Goal: Navigation & Orientation: Find specific page/section

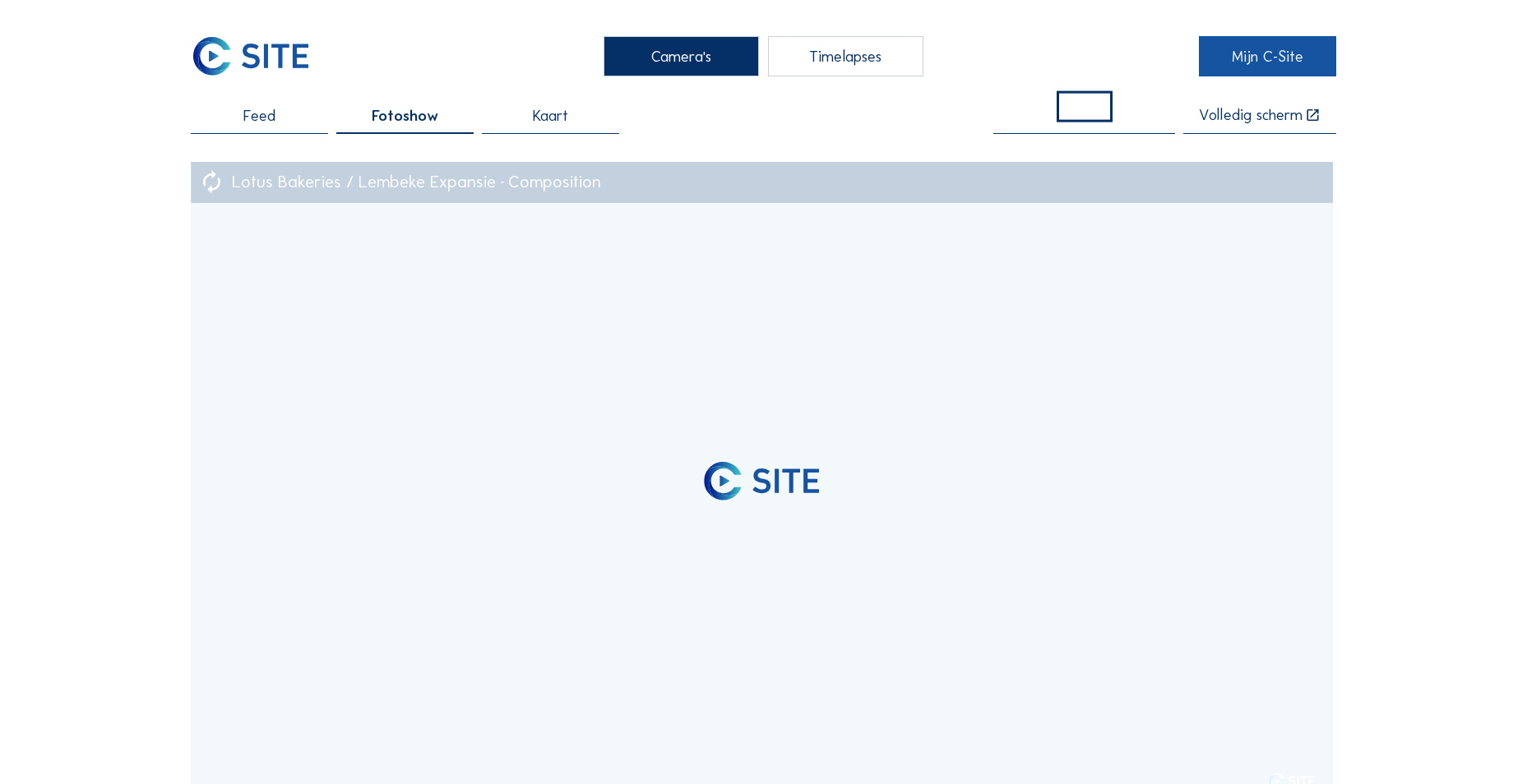
click at [1253, 42] on link "Mijn C-Site" at bounding box center [1267, 56] width 138 height 41
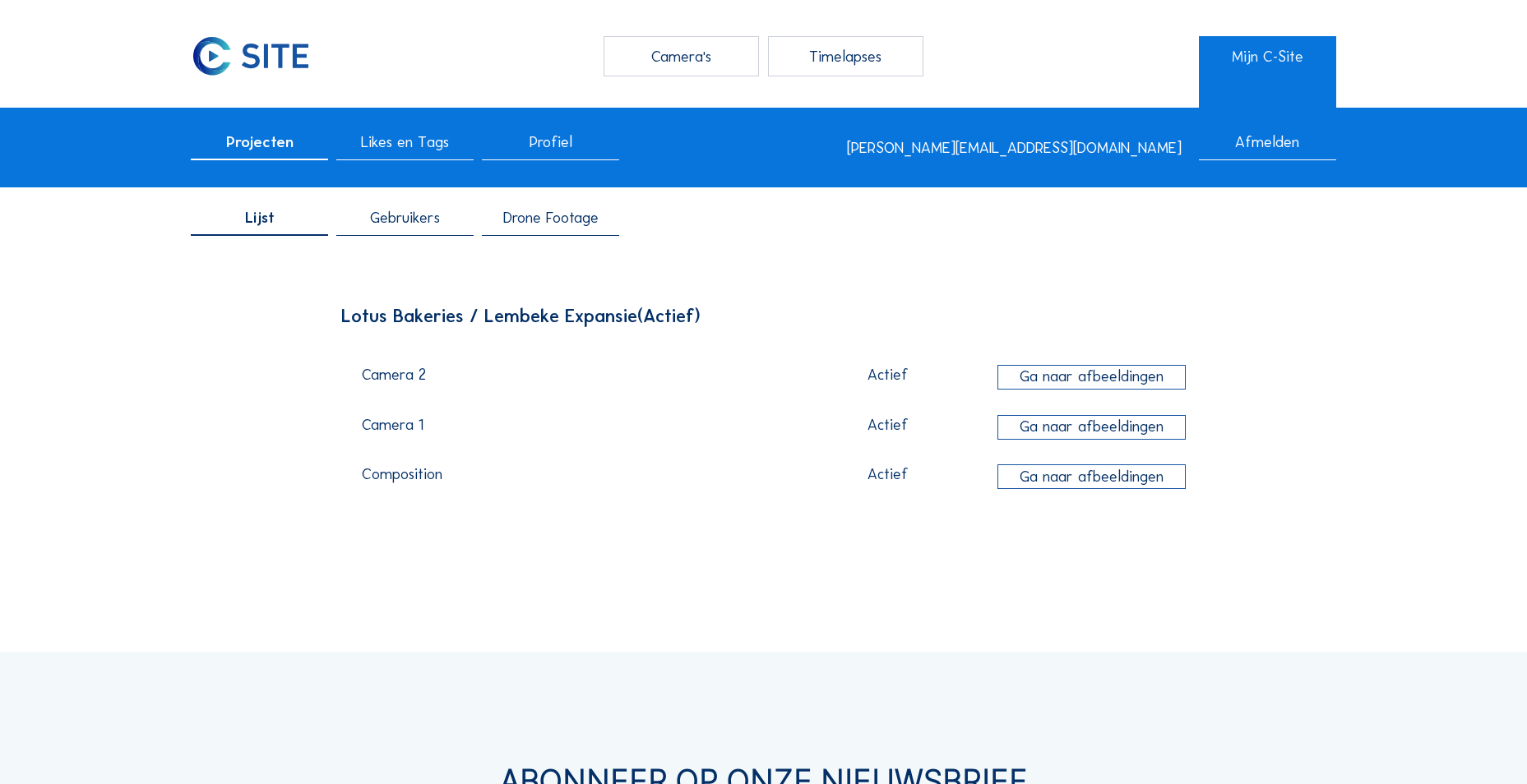
click at [550, 218] on span "Drone Footage" at bounding box center [551, 219] width 95 height 16
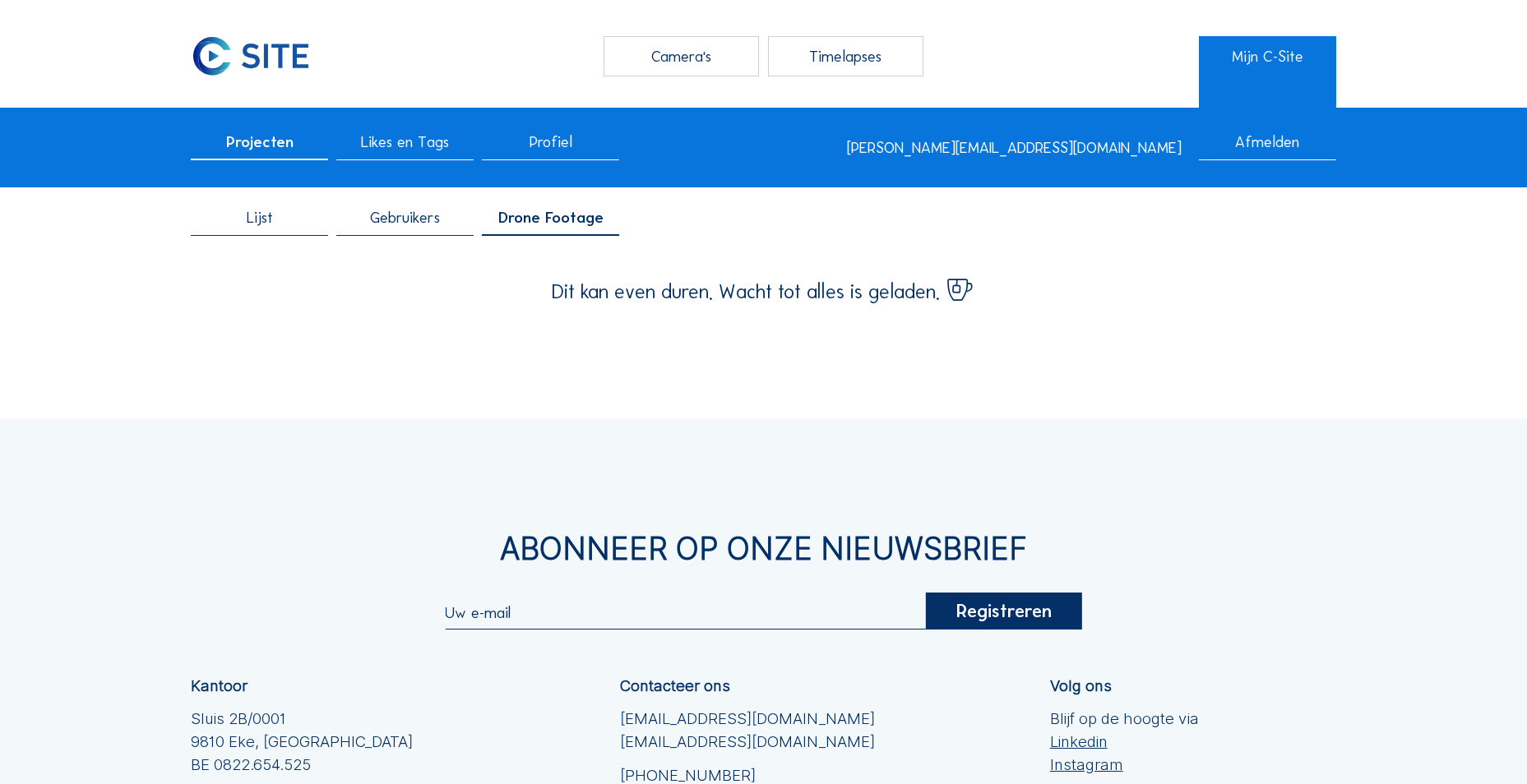
click at [239, 139] on span "Projecten" at bounding box center [259, 143] width 67 height 16
click at [240, 223] on div "Lijst" at bounding box center [259, 224] width 138 height 26
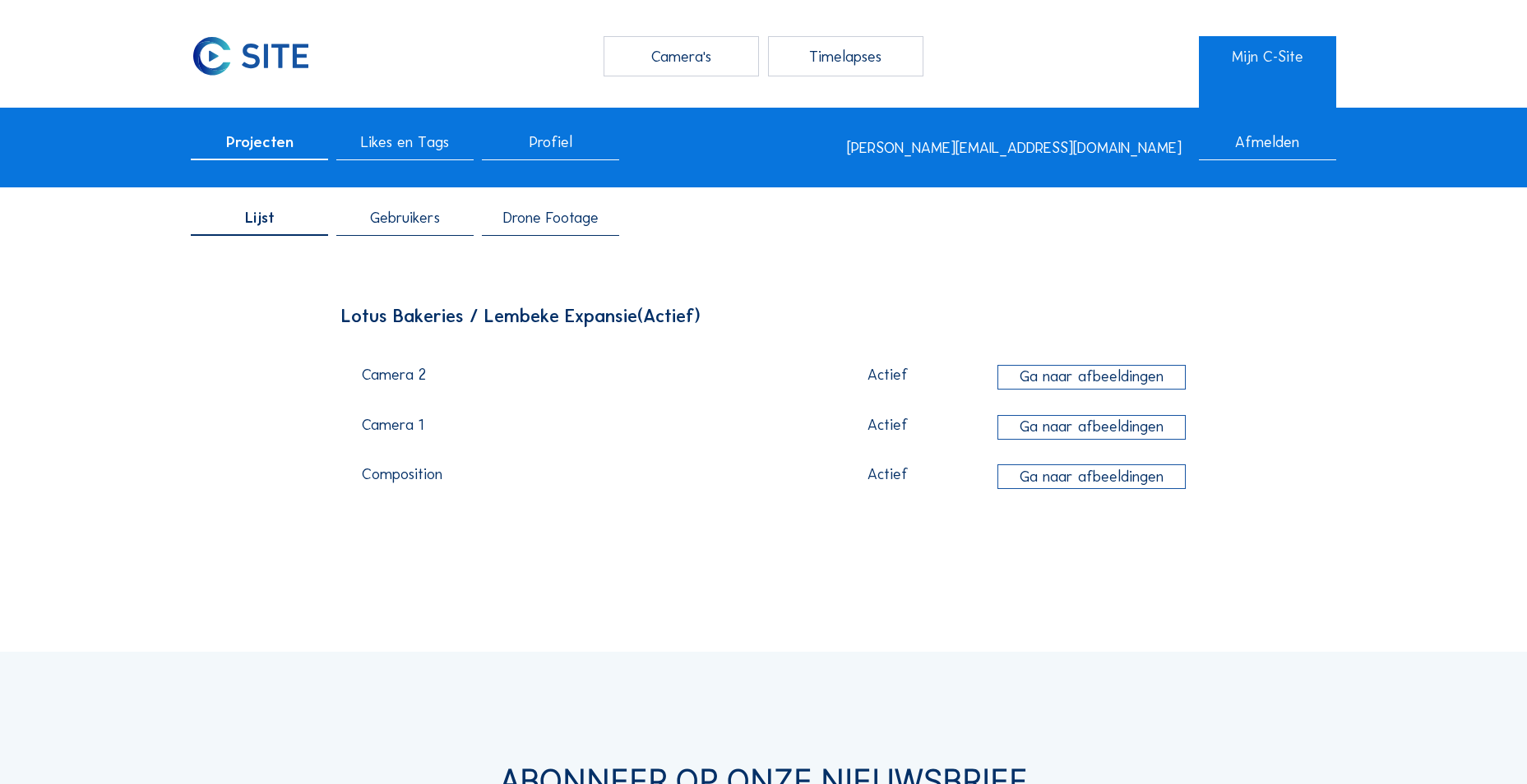
click at [361, 235] on div "Gebruikers" at bounding box center [405, 224] width 138 height 26
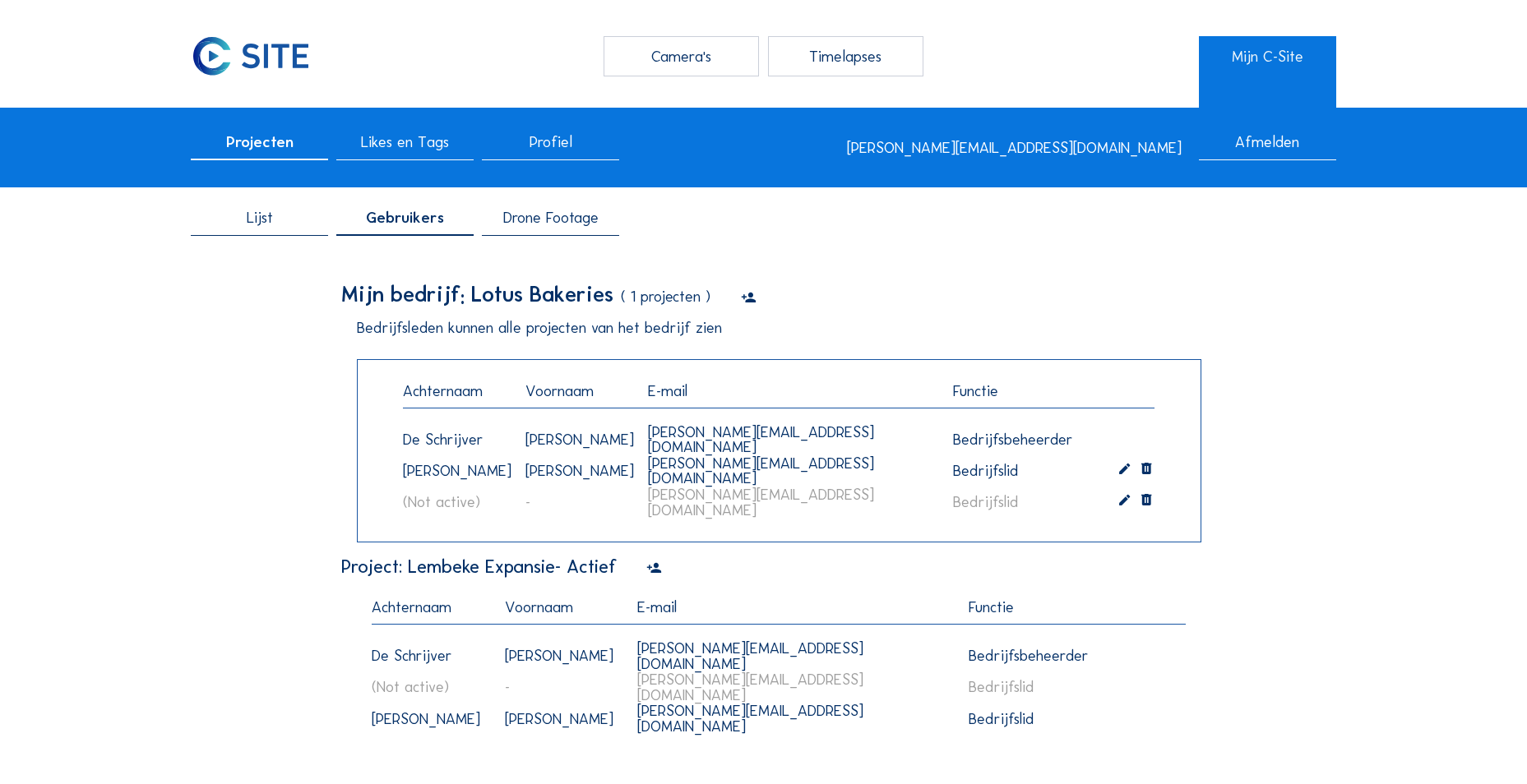
click at [531, 222] on span "Drone Footage" at bounding box center [551, 219] width 95 height 16
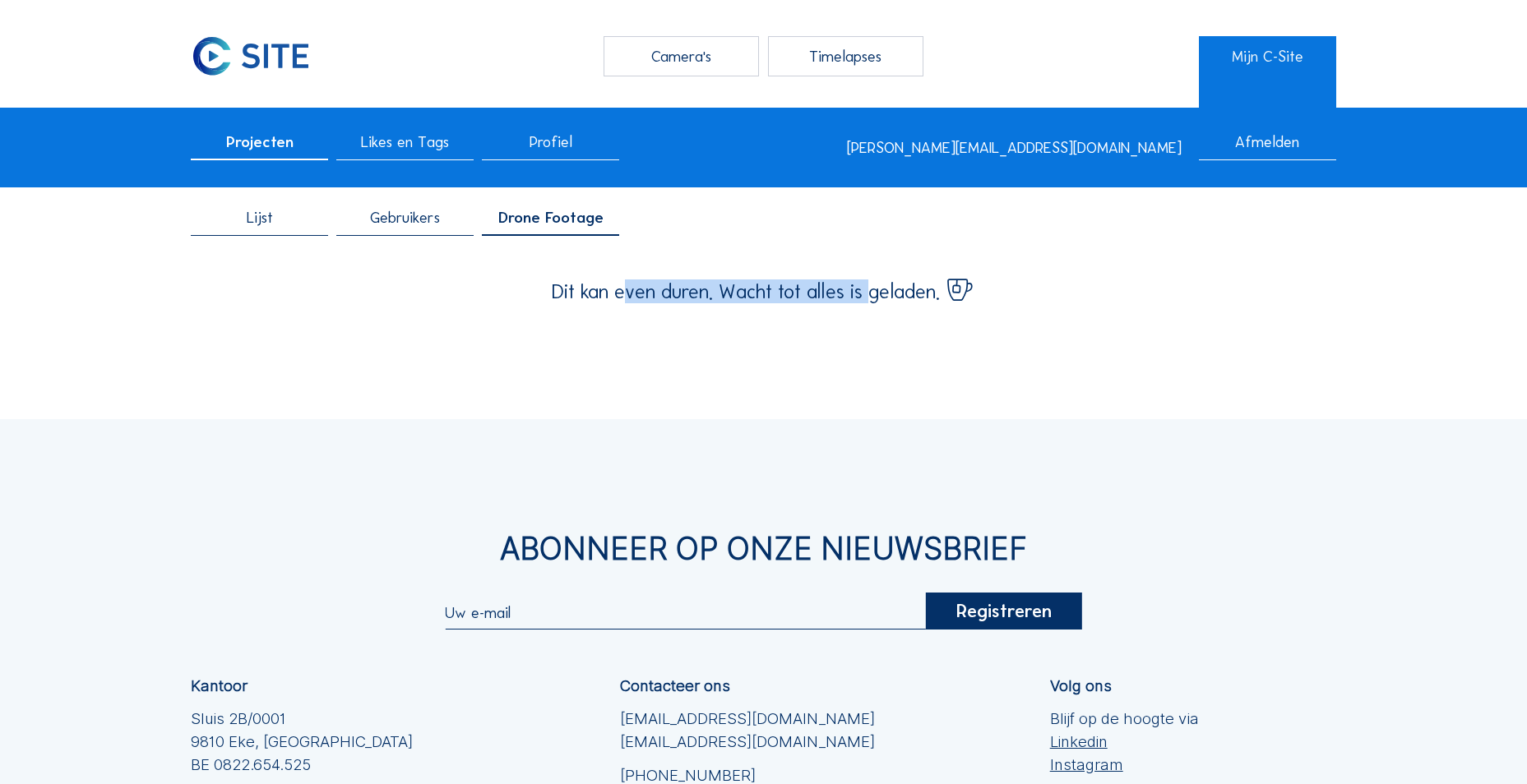
drag, startPoint x: 622, startPoint y: 298, endPoint x: 874, endPoint y: 303, distance: 252.0
click at [874, 302] on span "Dit kan even duren. Wacht tot alles is geladen." at bounding box center [746, 292] width 388 height 20
click at [342, 328] on div "Camera's Timelapses Mijn C-Site Projecten Likes en Tags Profiel [PERSON_NAME][E…" at bounding box center [764, 520] width 1527 height 1039
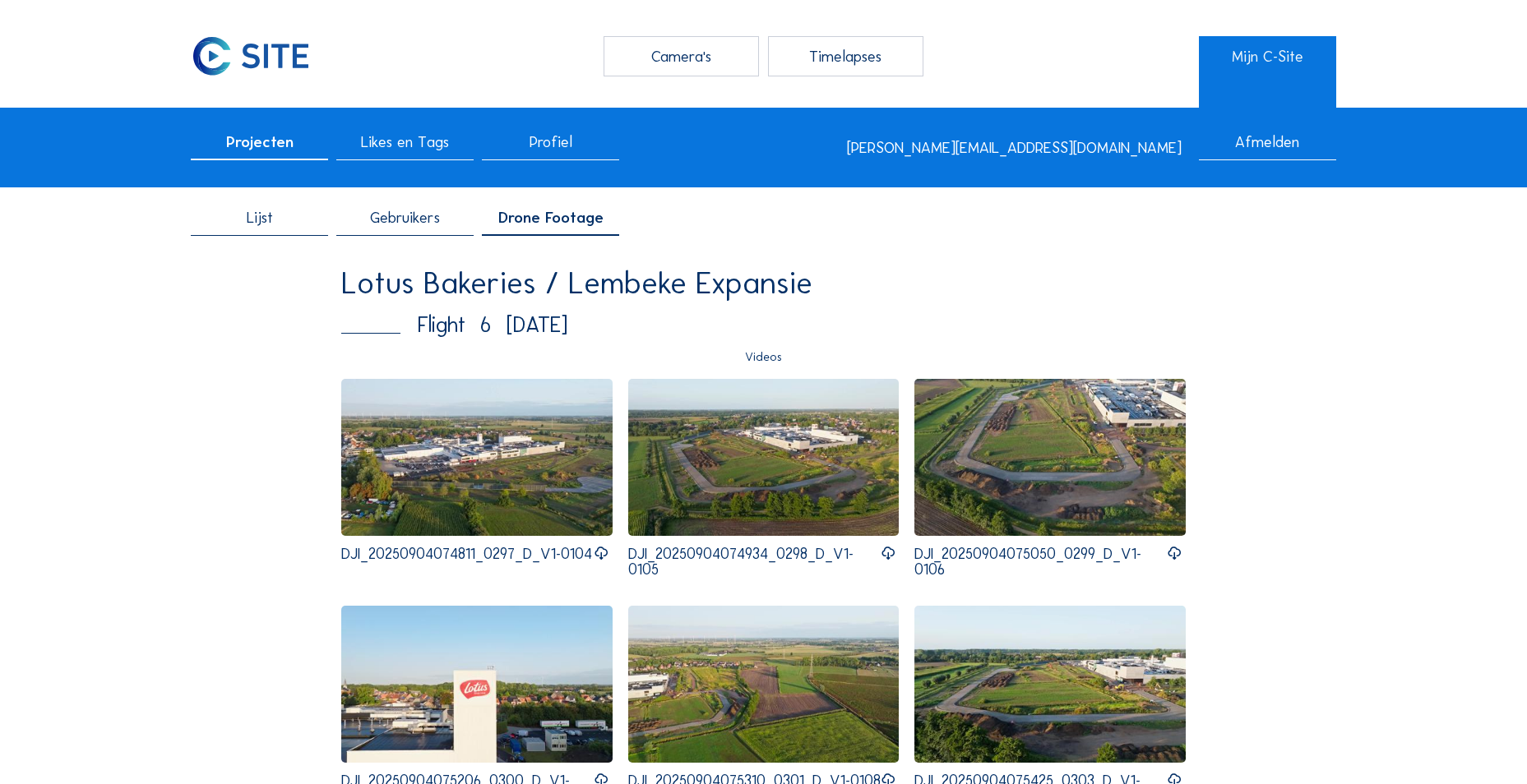
click at [685, 293] on div "Lotus Bakeries / Lembeke Expansie" at bounding box center [764, 283] width 845 height 31
